Goal: Transaction & Acquisition: Download file/media

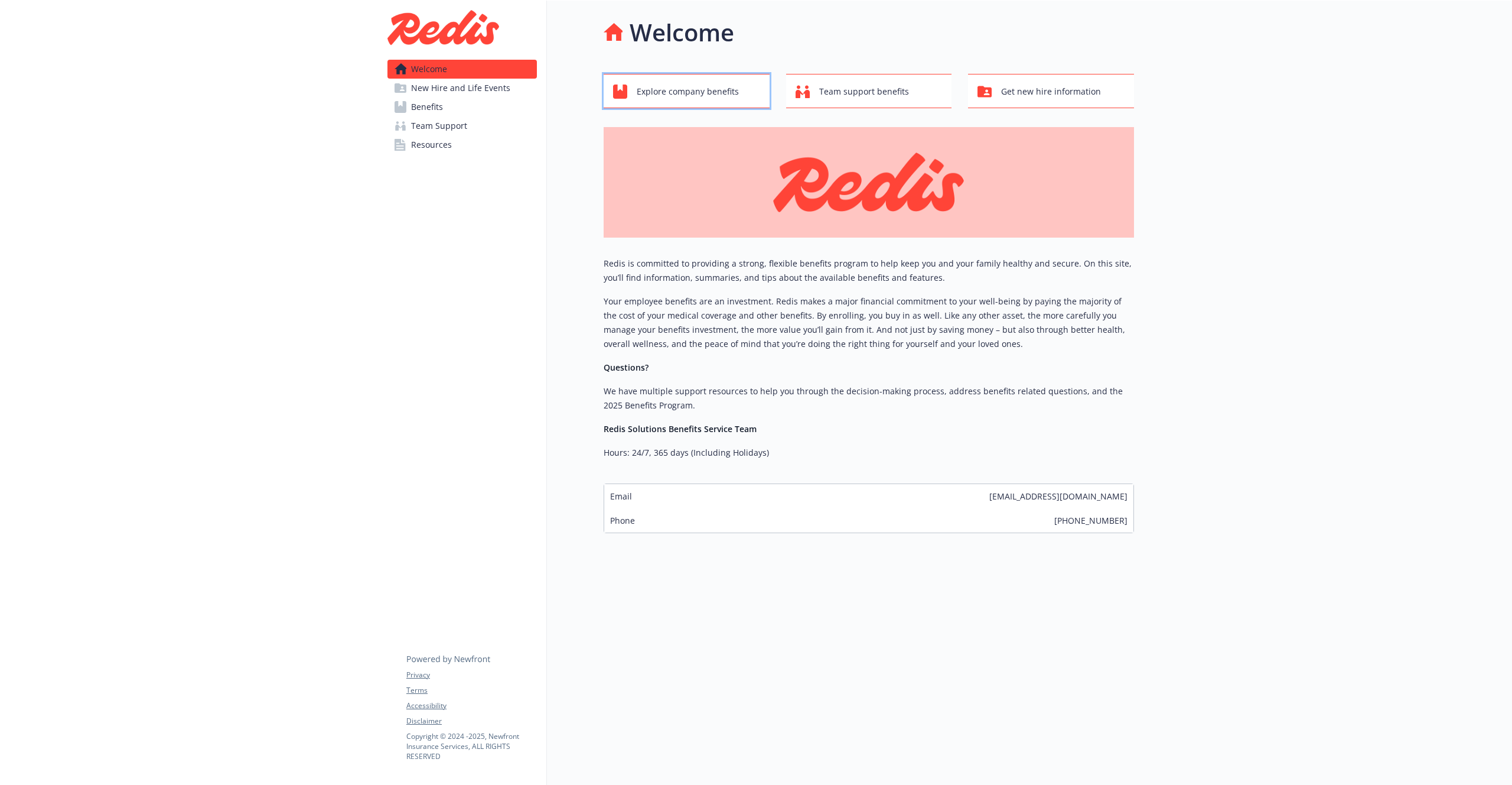
click at [680, 84] on span "Explore company benefits" at bounding box center [688, 91] width 102 height 22
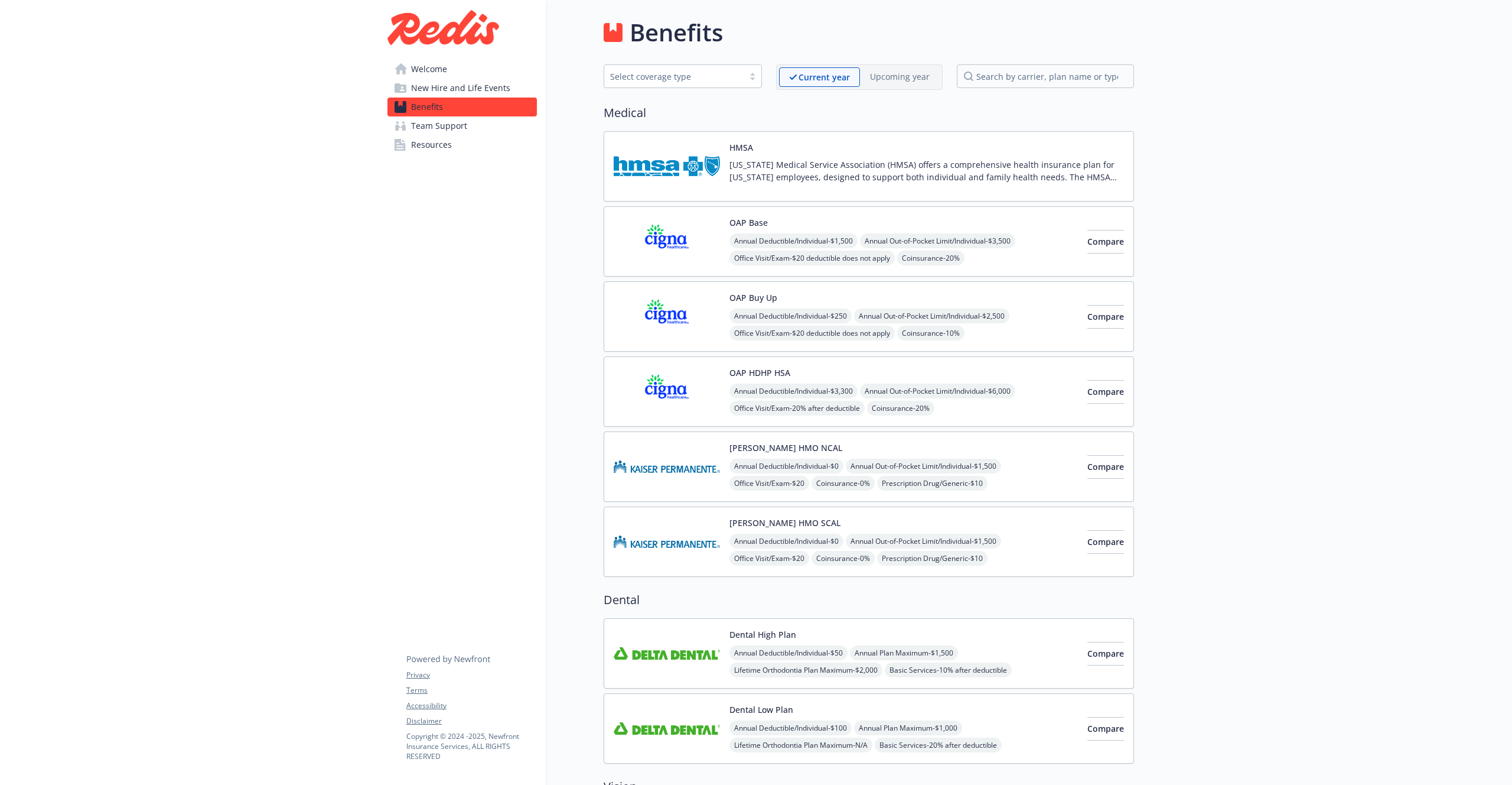
click at [828, 386] on span "Annual Deductible/Individual - $3,300" at bounding box center [794, 390] width 128 height 15
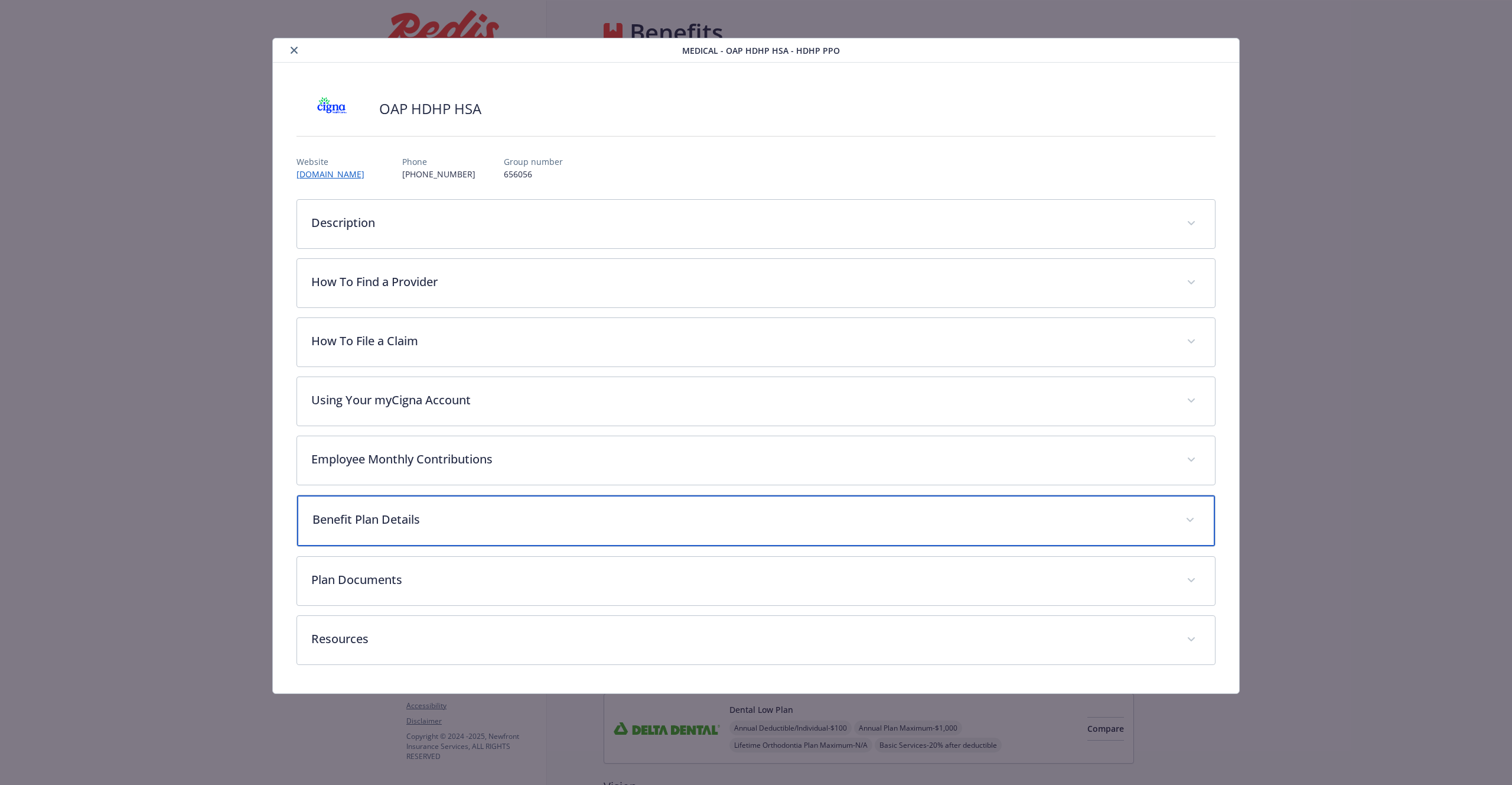
click at [379, 518] on p "Benefit Plan Details" at bounding box center [742, 519] width 859 height 18
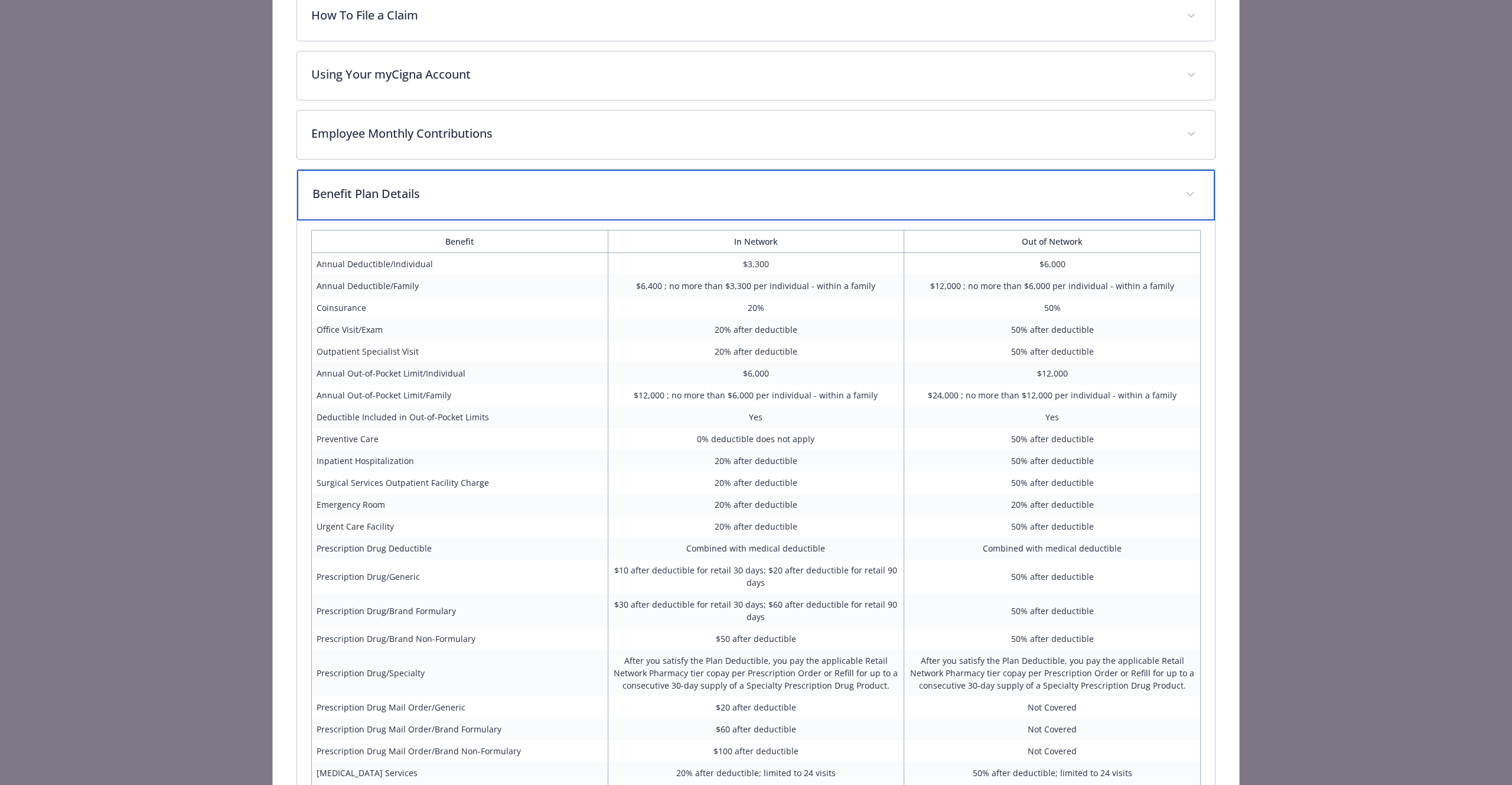
scroll to position [386, 0]
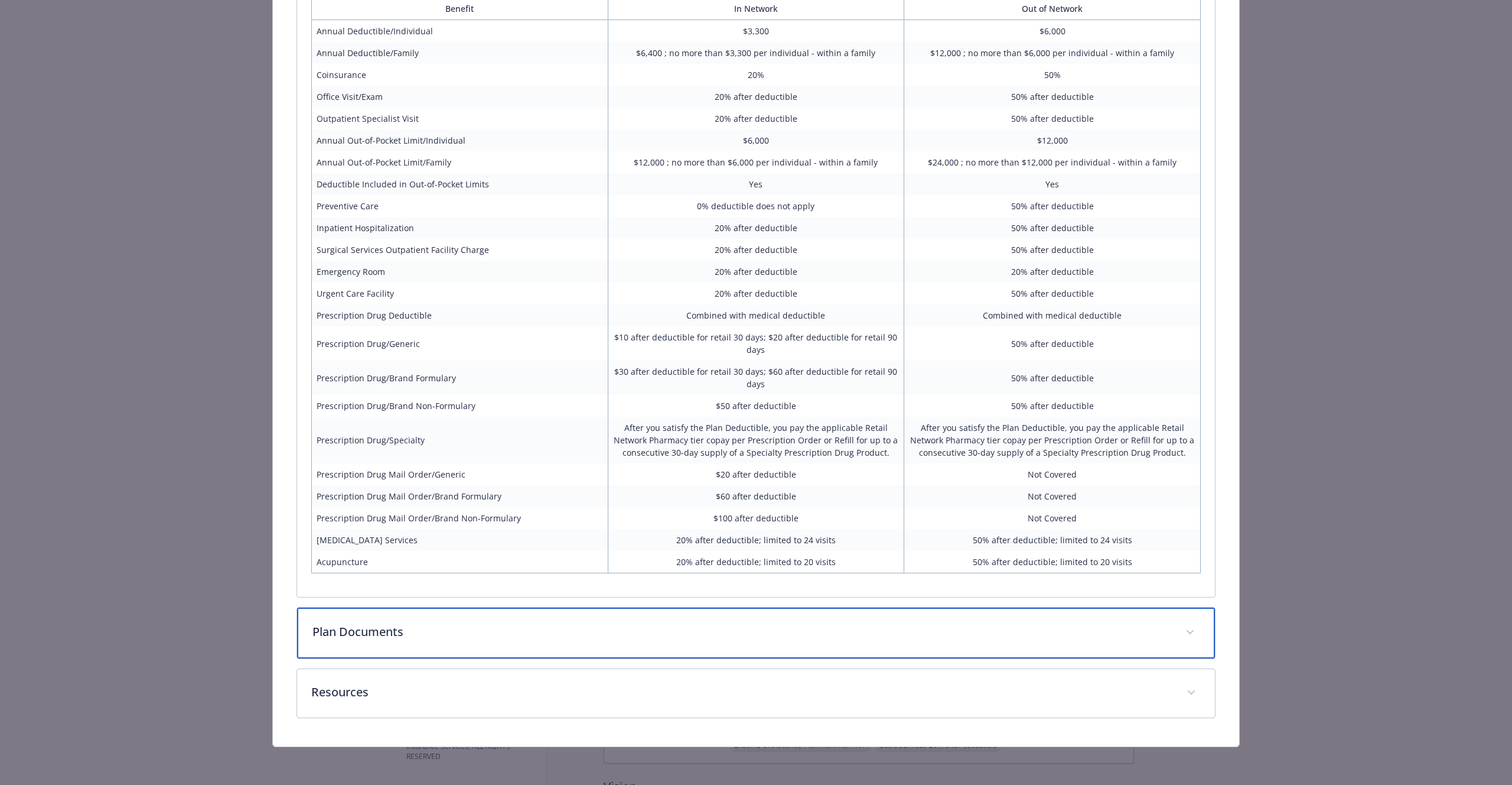
click at [414, 639] on p "Plan Documents" at bounding box center [742, 631] width 859 height 18
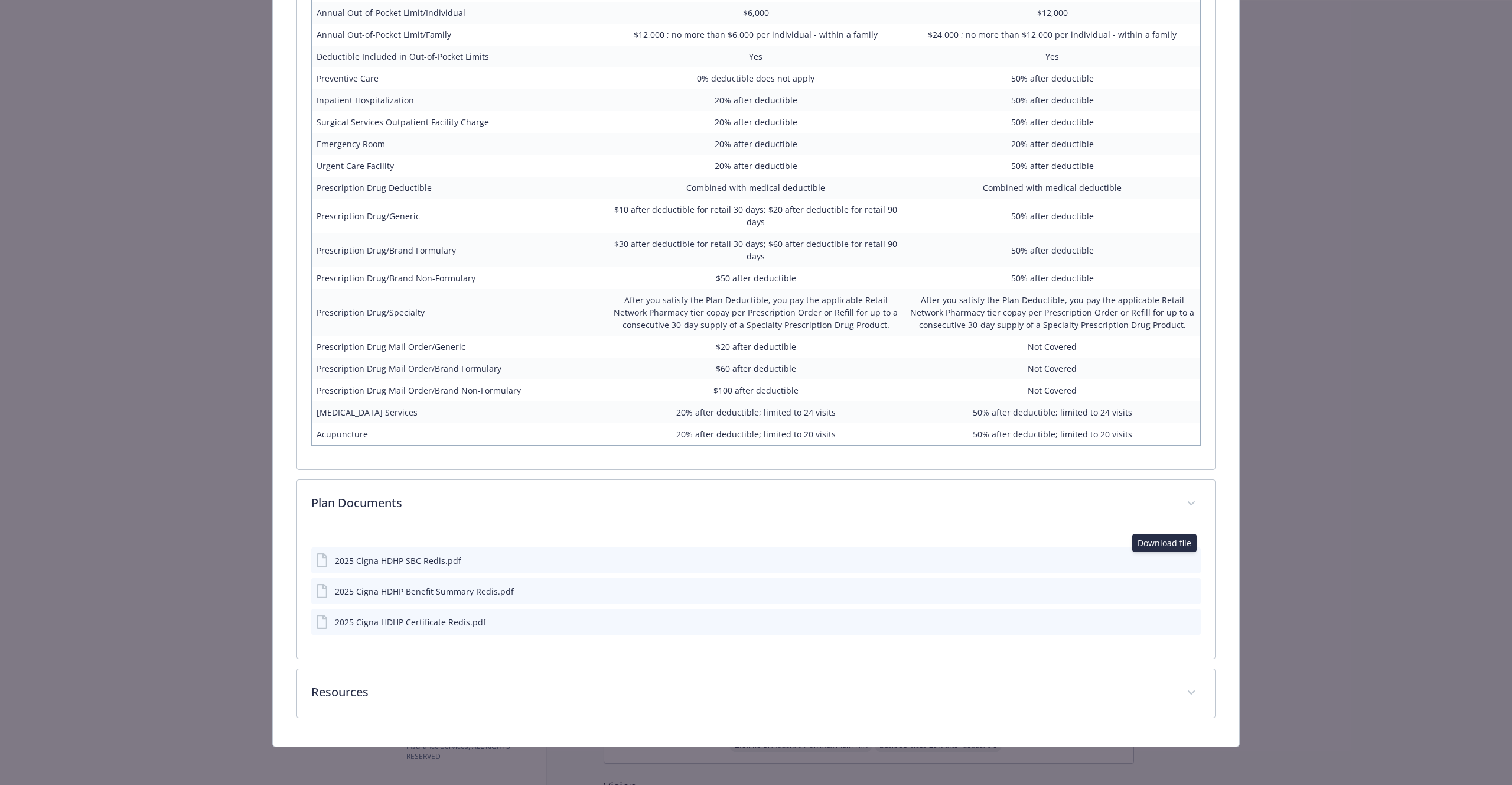
scroll to position [684, 0]
click at [1167, 565] on button "details for plan Medical - OAP HDHP HSA - HDHP PPO" at bounding box center [1172, 561] width 9 height 12
click at [1166, 562] on icon "download file" at bounding box center [1170, 559] width 9 height 9
click at [439, 594] on div "2025 Cigna HDHP Benefit Summary Redis.pdf" at bounding box center [424, 591] width 179 height 12
click at [393, 592] on div "2025 Cigna HDHP Benefit Summary Redis.pdf" at bounding box center [424, 591] width 179 height 12
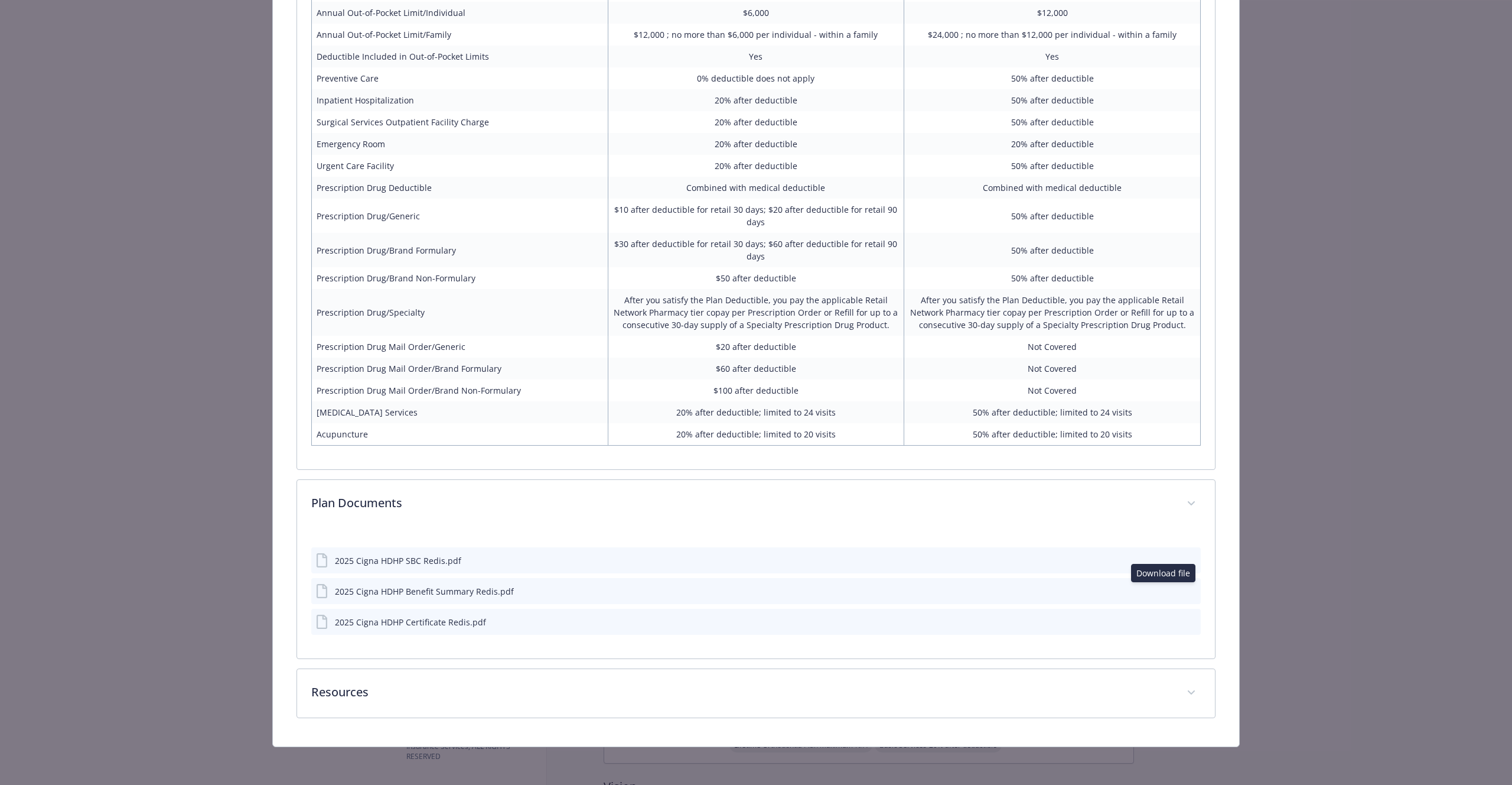
click at [1167, 588] on icon "download file" at bounding box center [1171, 588] width 8 height 7
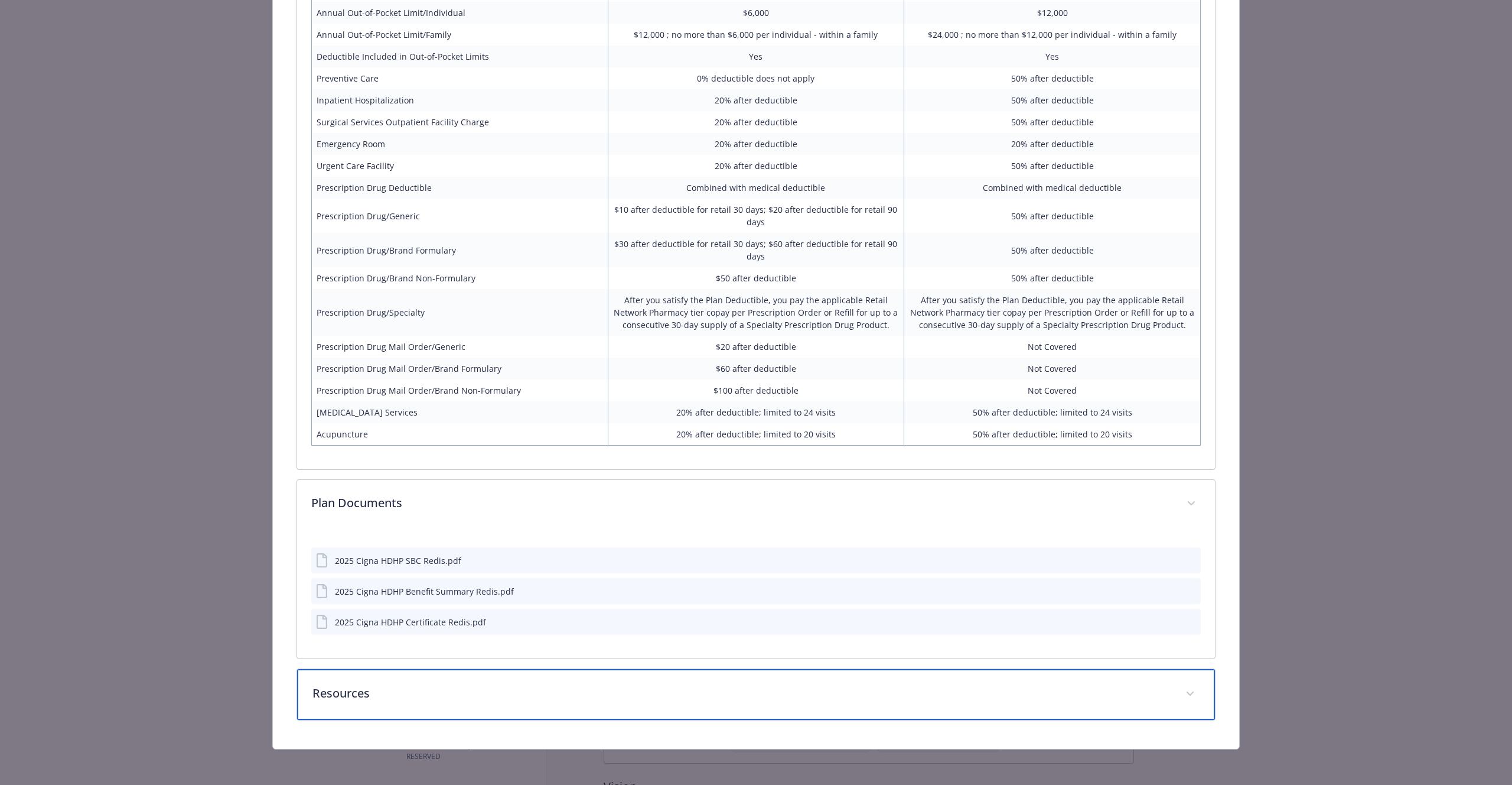
click at [369, 695] on p "Resources" at bounding box center [742, 692] width 859 height 18
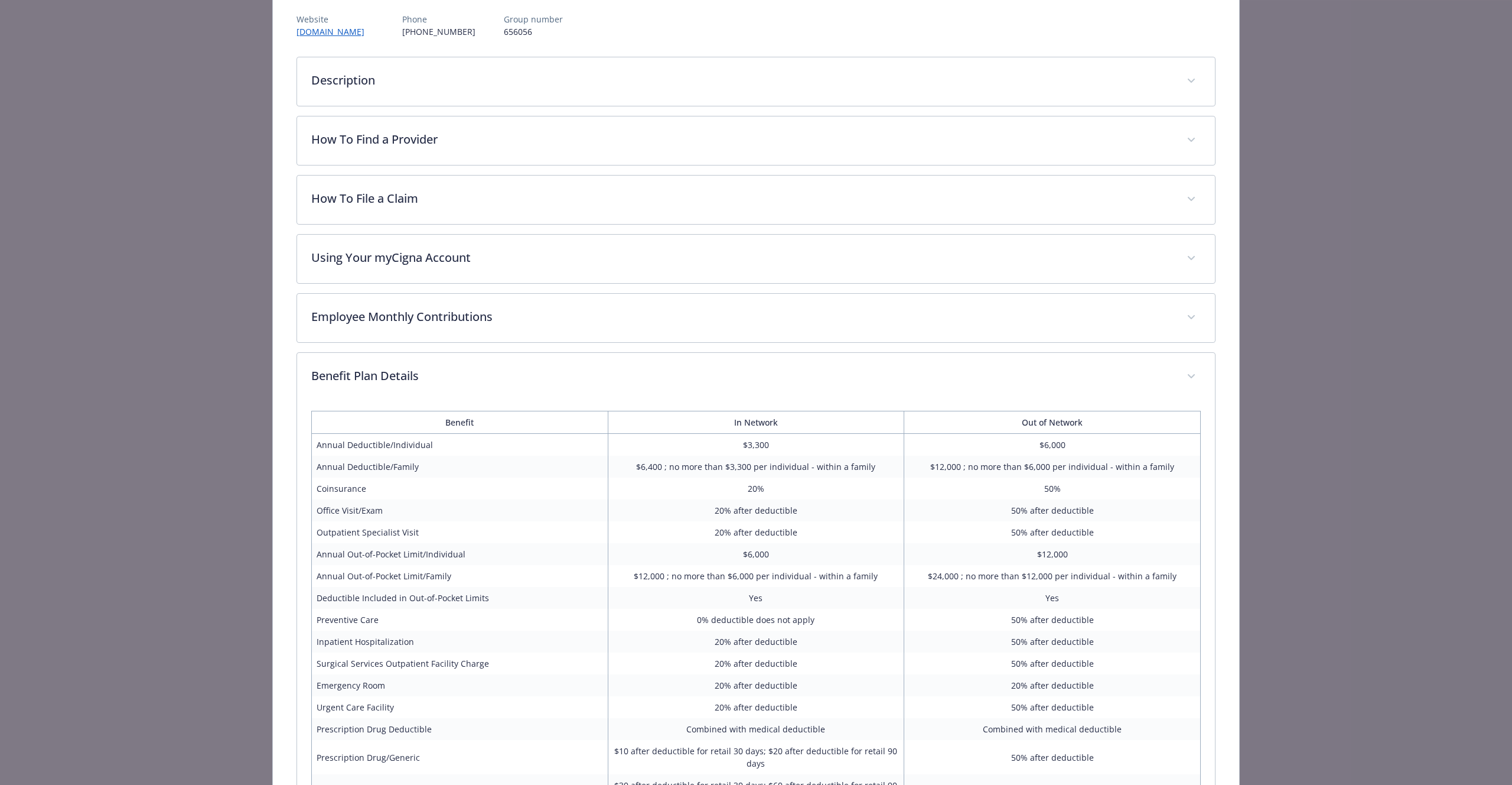
scroll to position [21, 0]
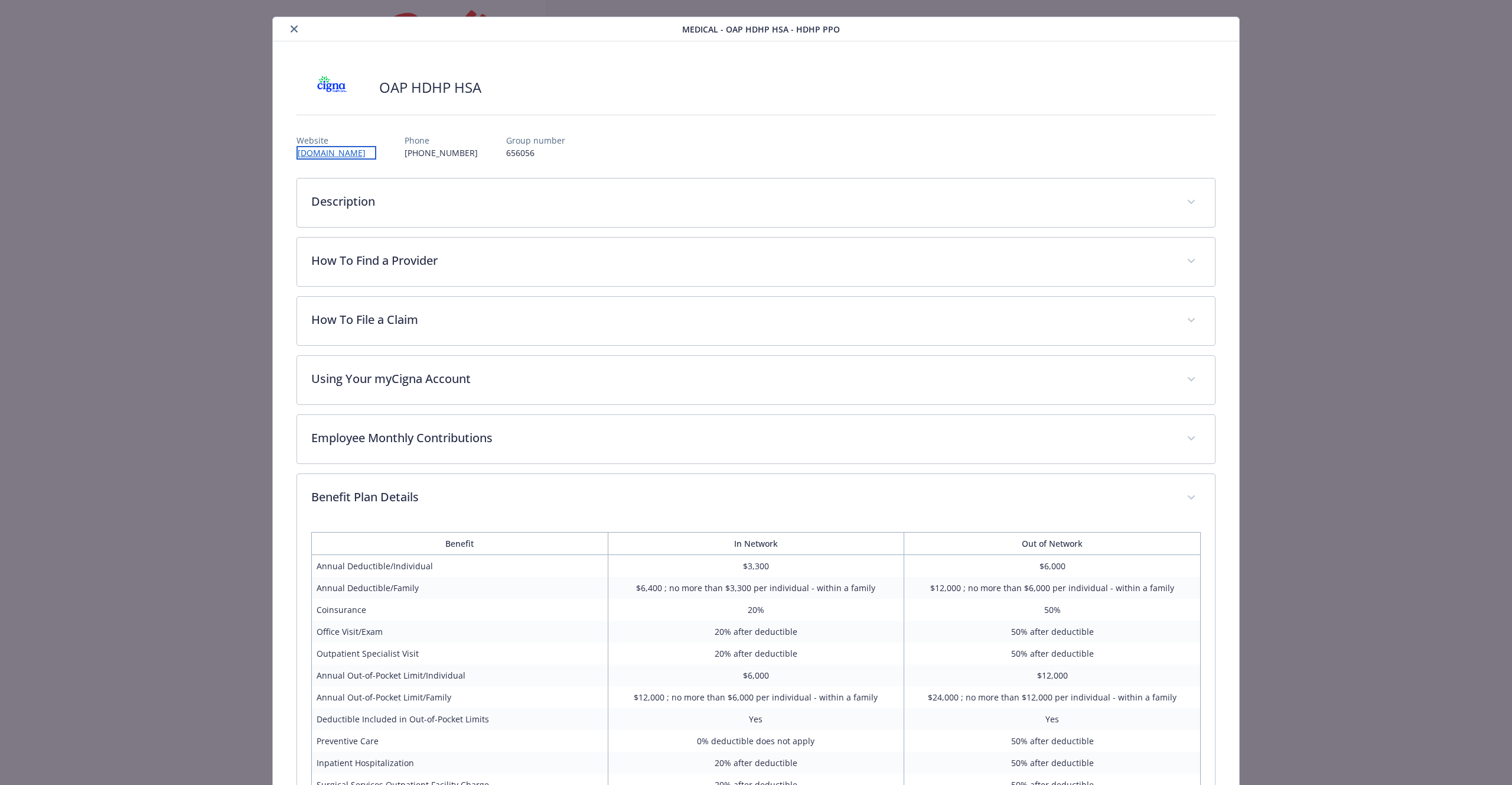
click at [316, 155] on link "[DOMAIN_NAME]" at bounding box center [337, 153] width 80 height 14
